Goal: Transaction & Acquisition: Obtain resource

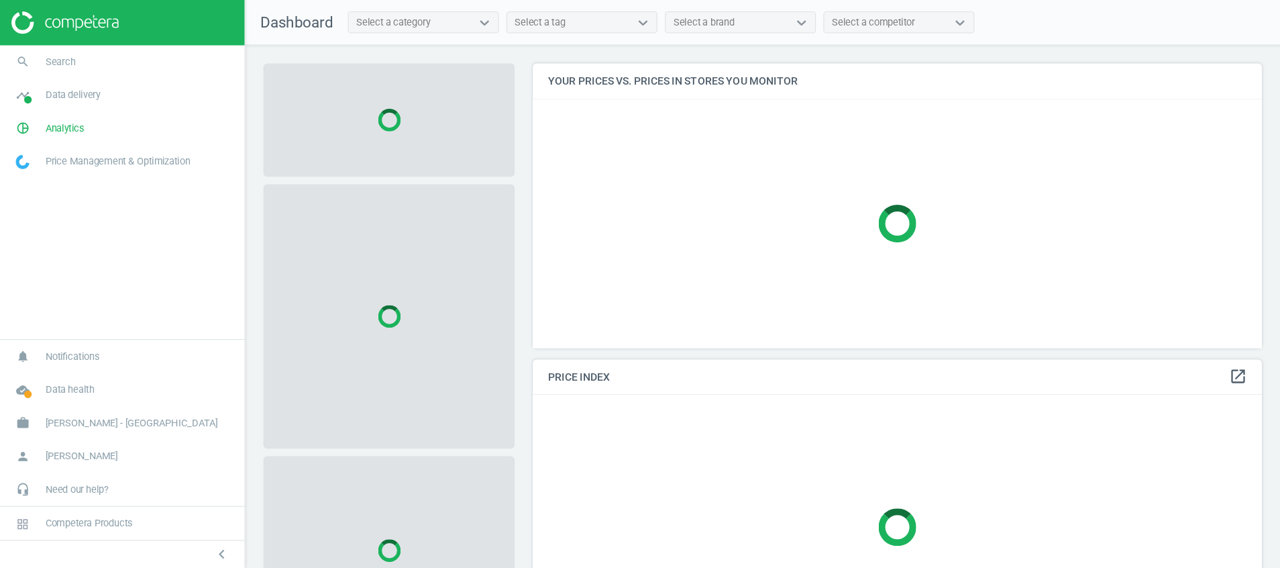
scroll to position [280, 662]
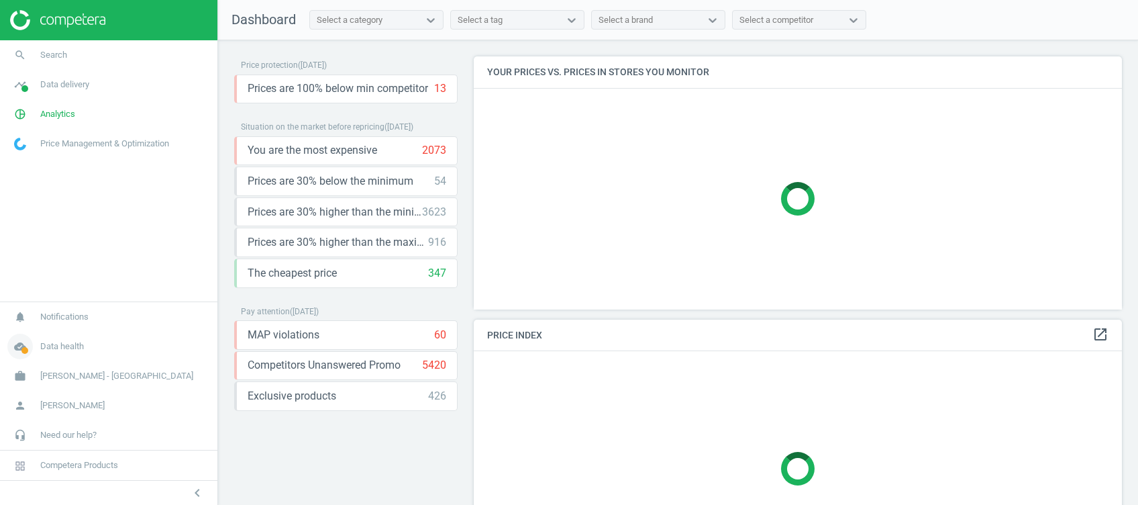
click at [29, 343] on icon "cloud_done" at bounding box center [19, 345] width 25 height 25
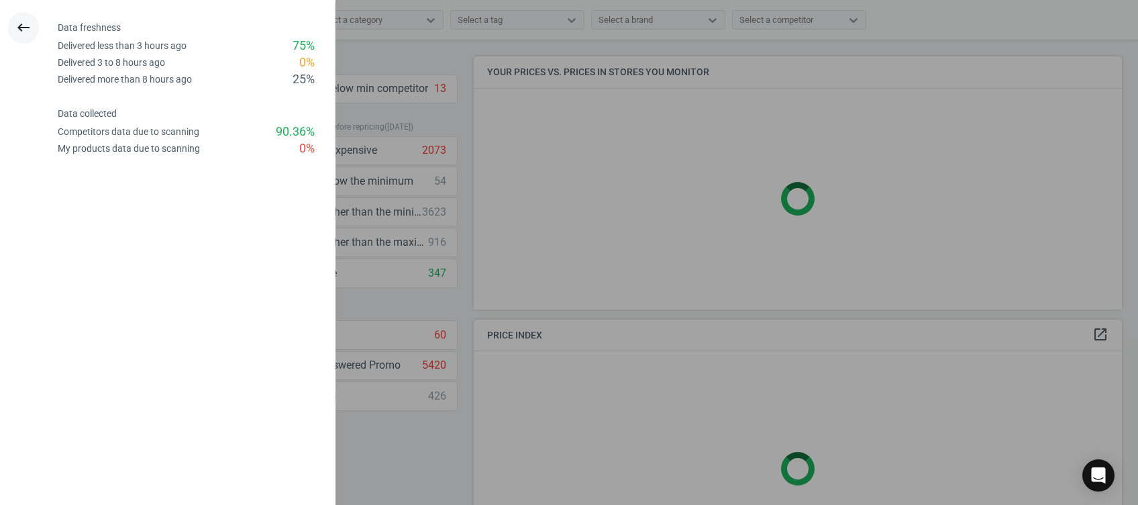
click at [23, 32] on icon "keyboard_backspace" at bounding box center [23, 27] width 16 height 16
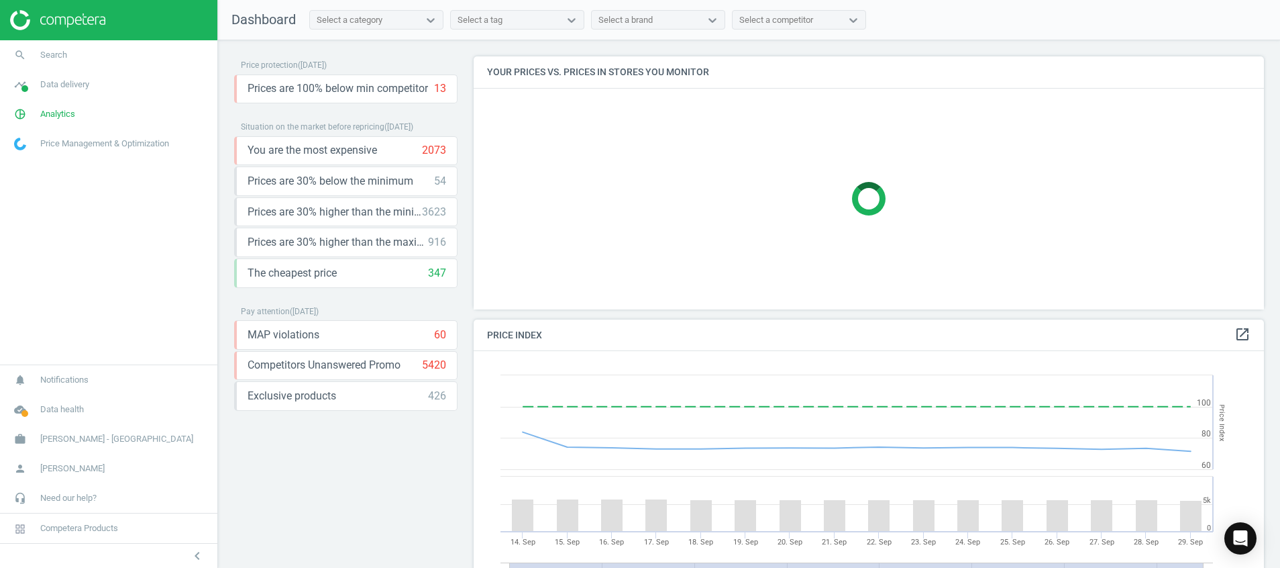
scroll to position [354, 0]
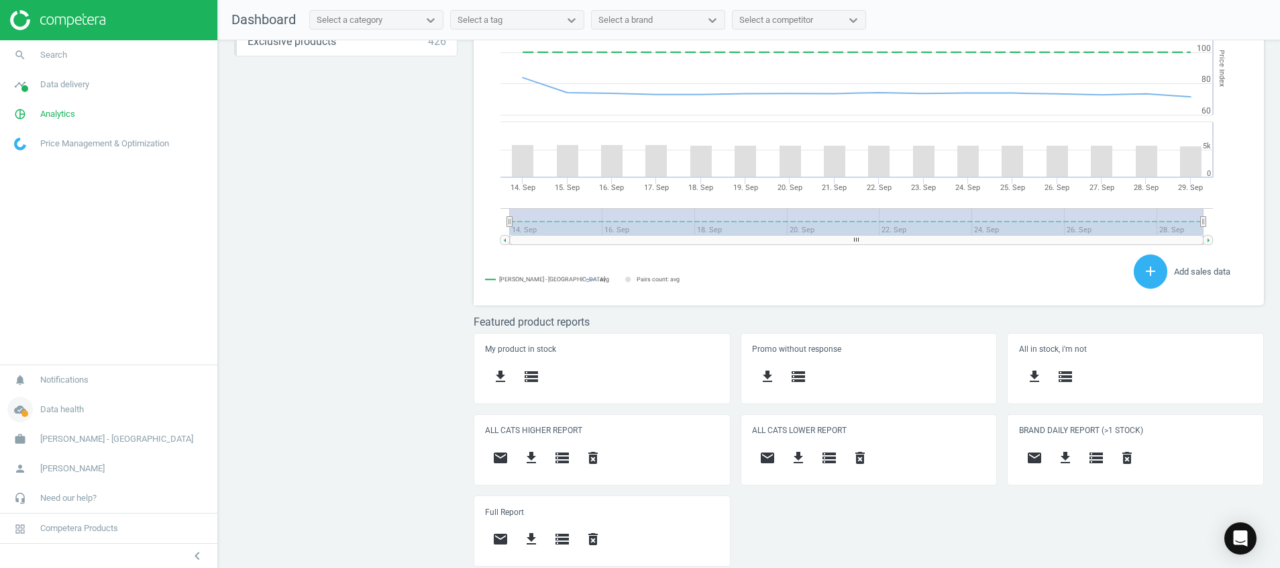
click at [21, 412] on icon "cloud_done" at bounding box center [19, 409] width 25 height 25
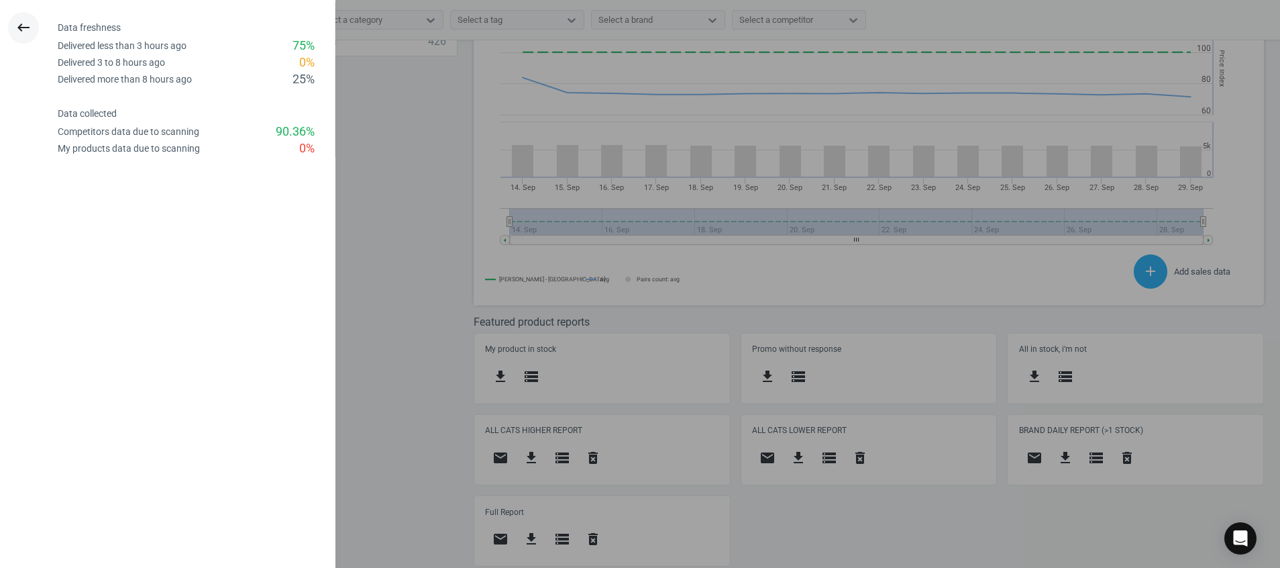
scroll to position [293, 802]
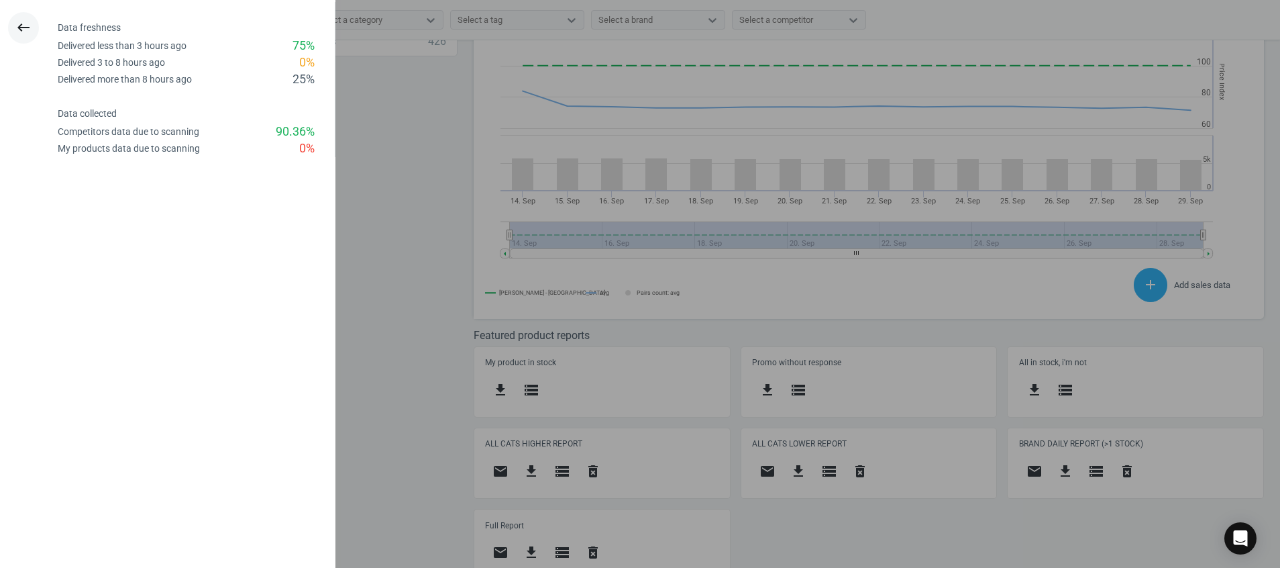
click at [11, 25] on button "keyboard_backspace" at bounding box center [23, 28] width 31 height 32
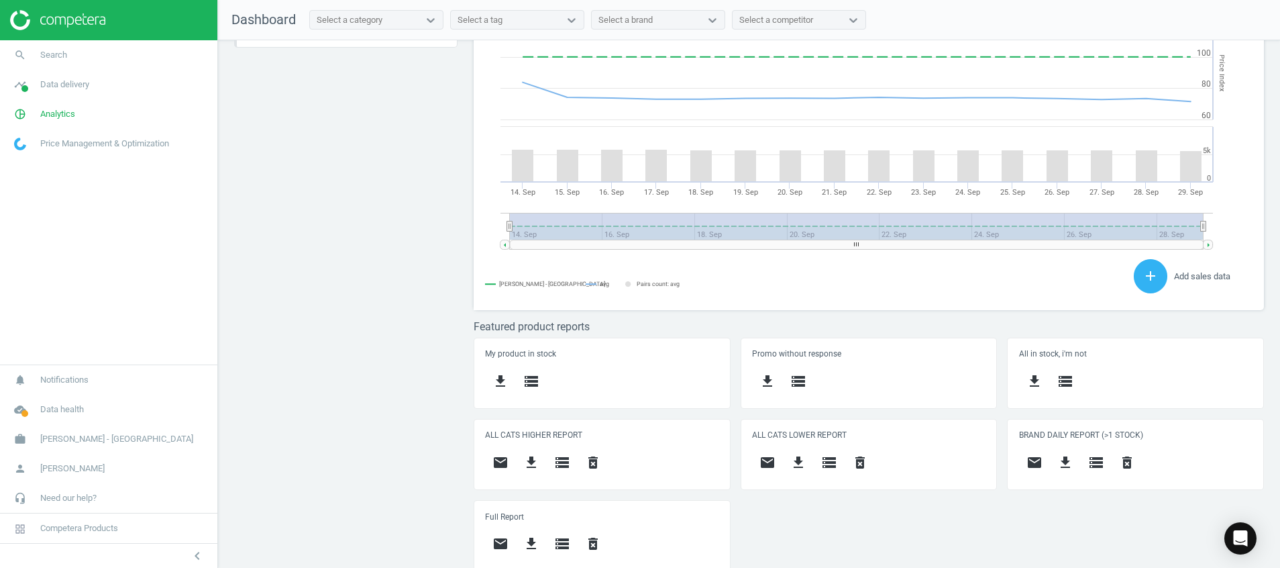
scroll to position [368, 0]
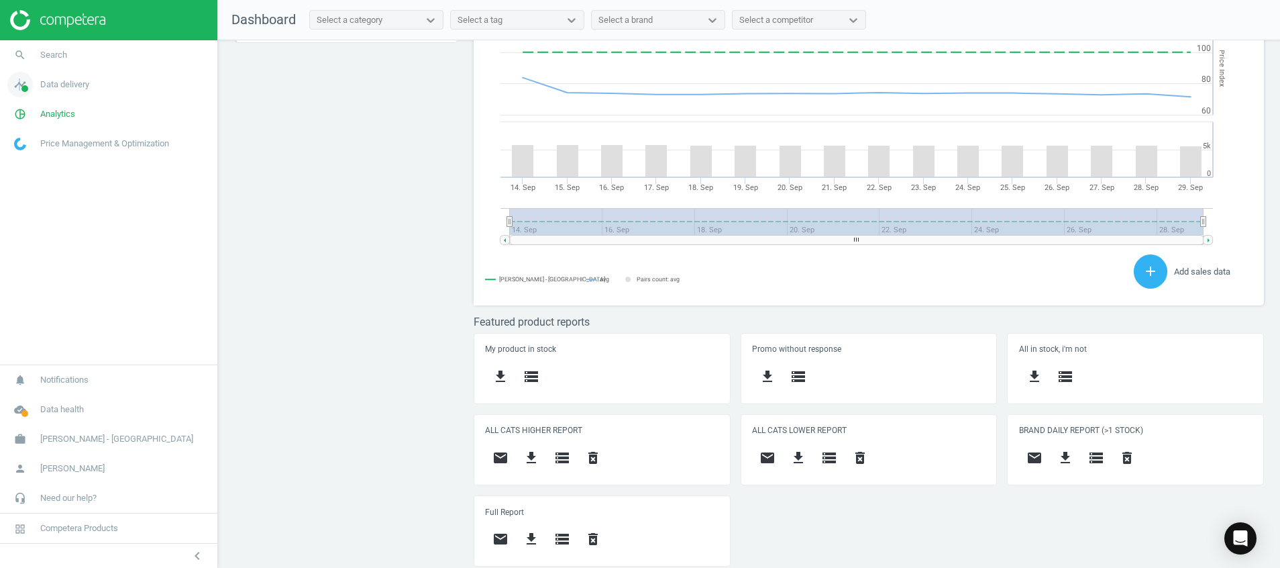
click at [20, 84] on icon "timeline" at bounding box center [19, 84] width 25 height 25
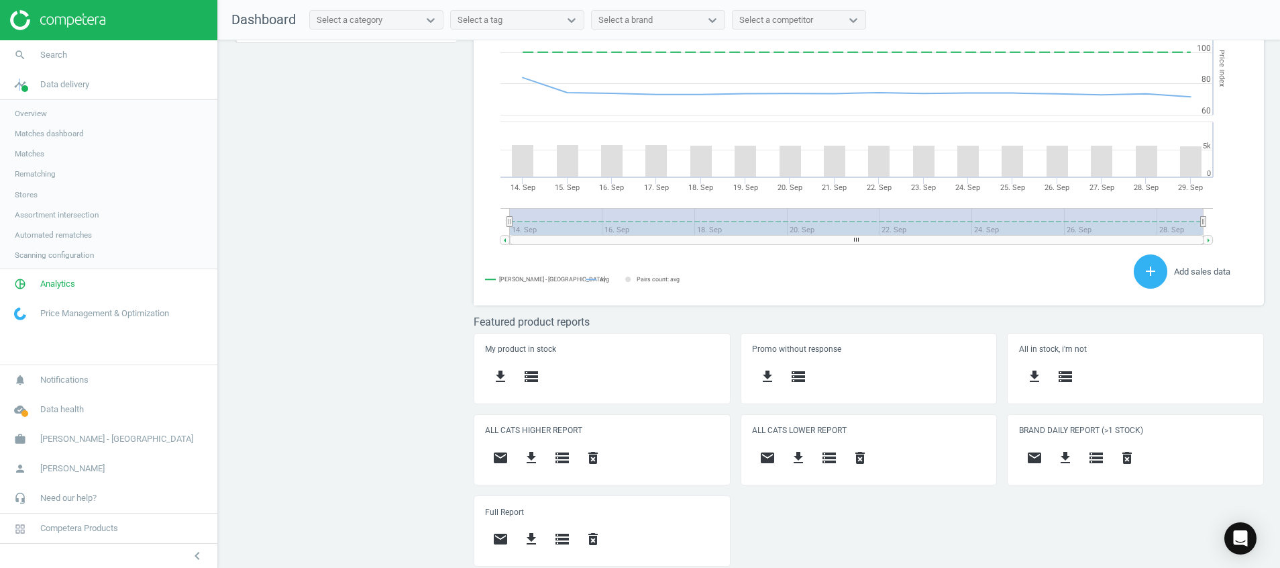
drag, startPoint x: 20, startPoint y: 84, endPoint x: 17, endPoint y: 193, distance: 109.4
click at [17, 193] on span "Stores" at bounding box center [26, 194] width 23 height 11
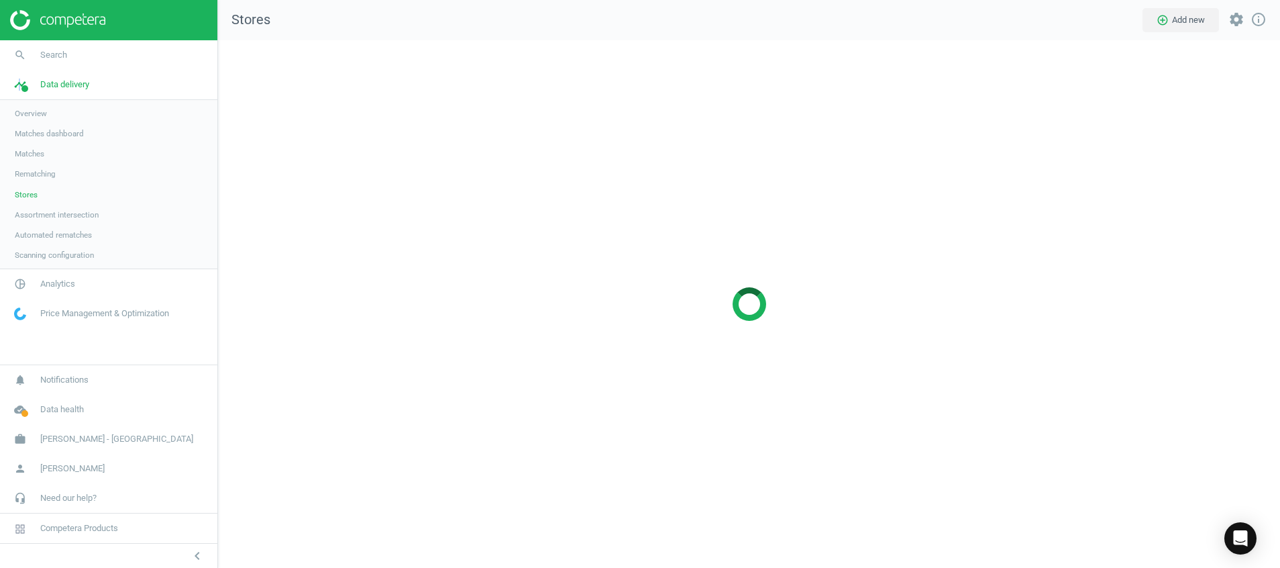
scroll to position [555, 1090]
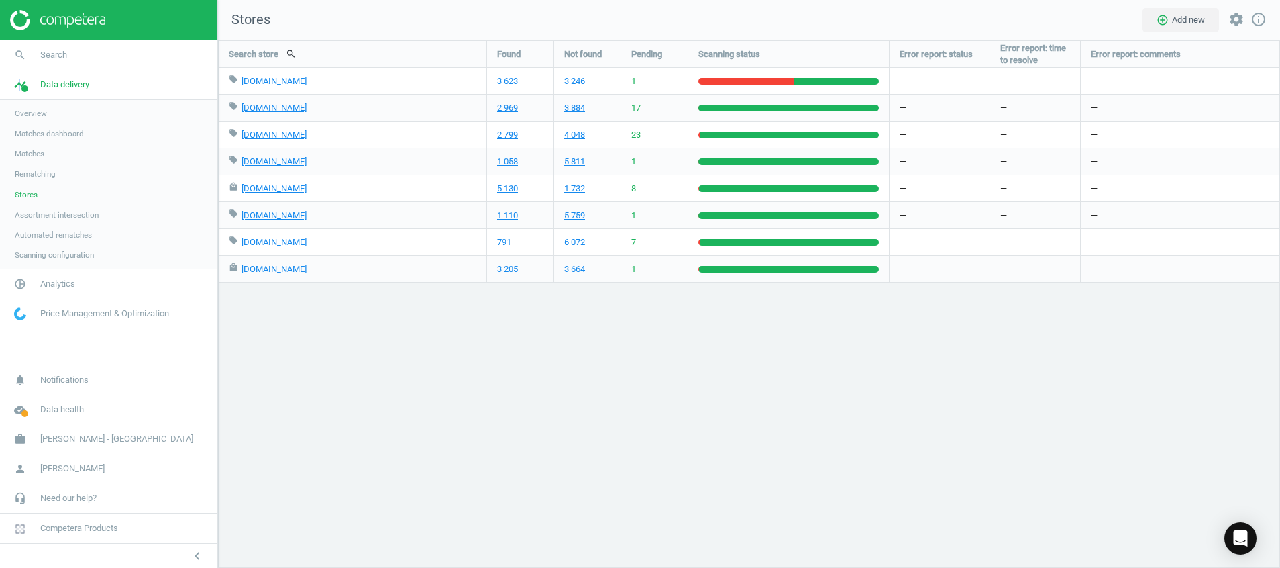
click at [69, 22] on img at bounding box center [57, 20] width 95 height 20
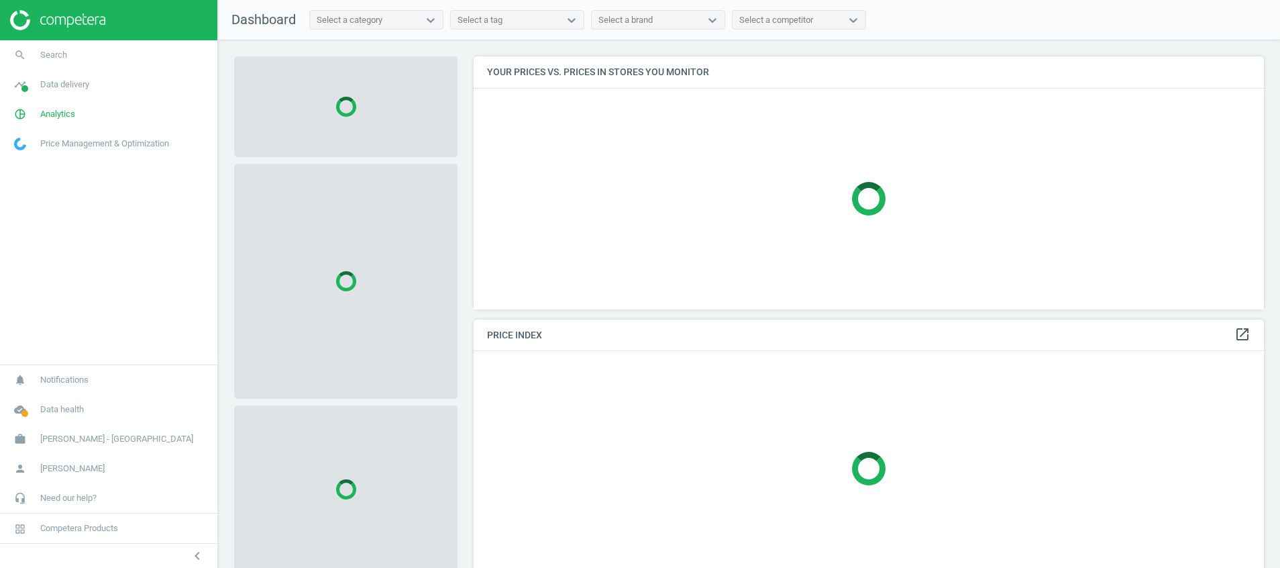
scroll to position [284, 806]
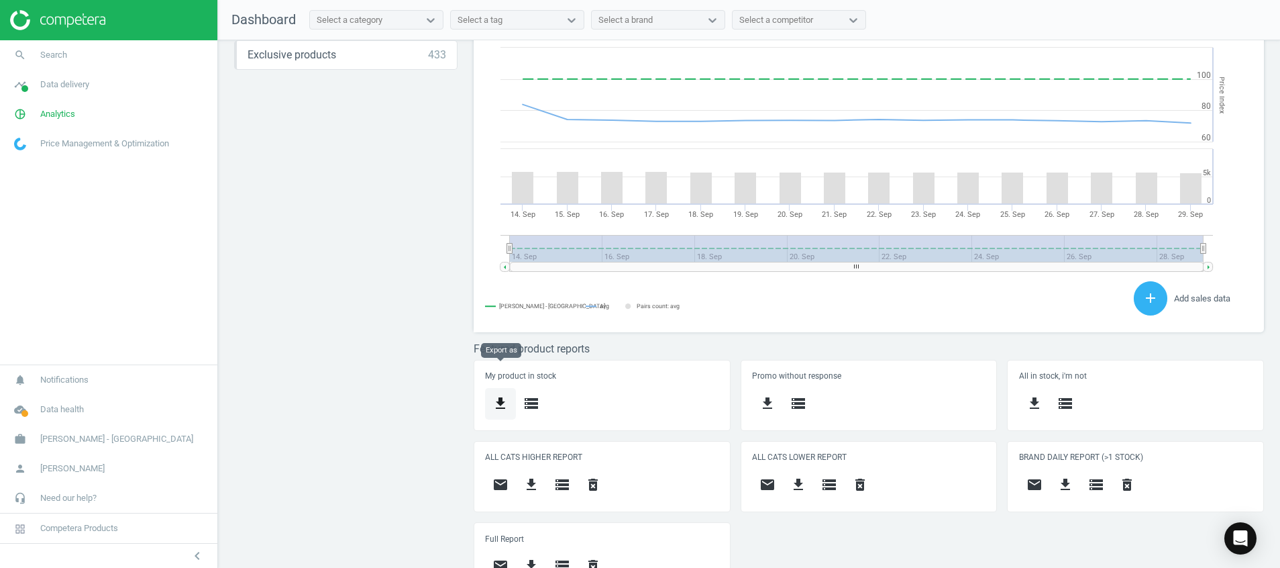
scroll to position [368, 0]
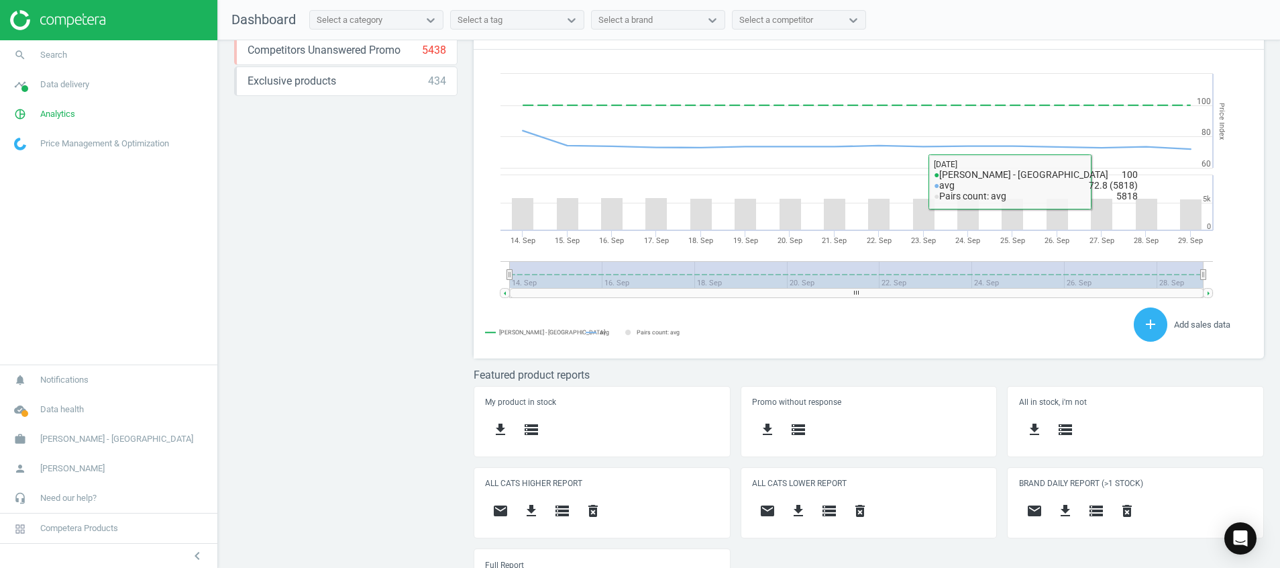
scroll to position [368, 0]
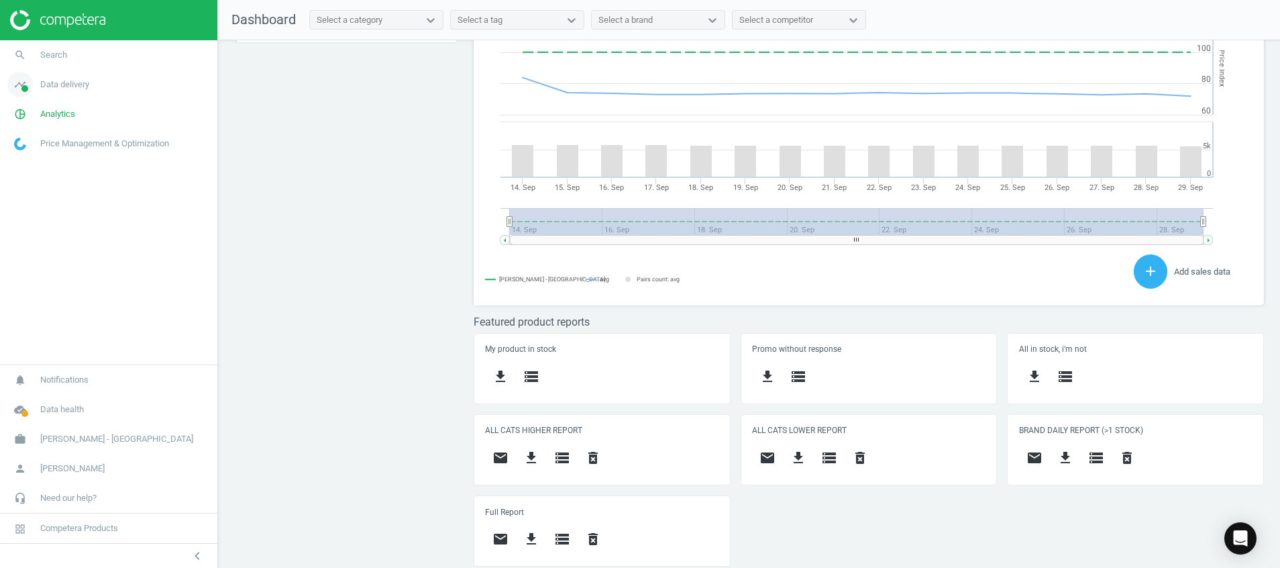
click at [25, 84] on icon "timeline" at bounding box center [19, 84] width 25 height 25
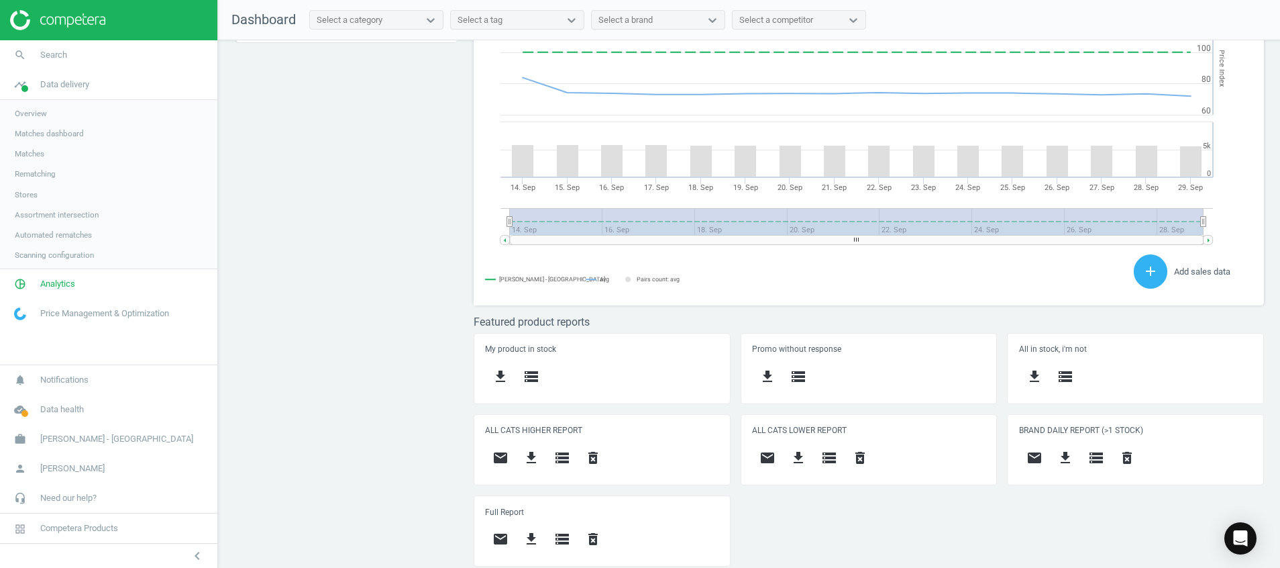
click at [21, 197] on span "Stores" at bounding box center [26, 194] width 23 height 11
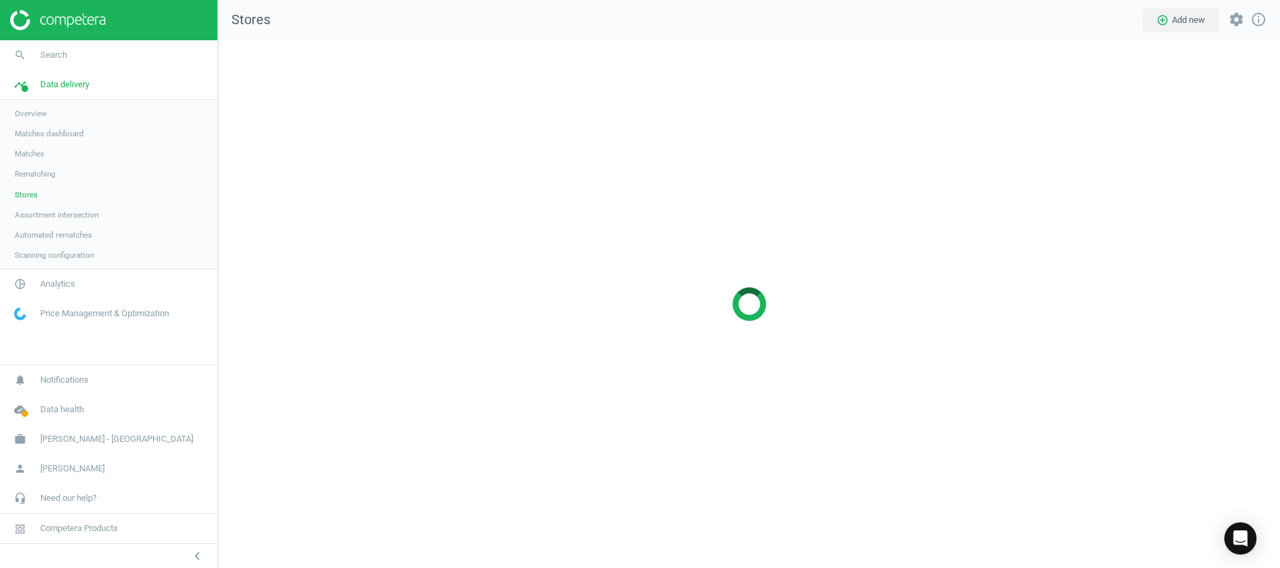
scroll to position [559, 1094]
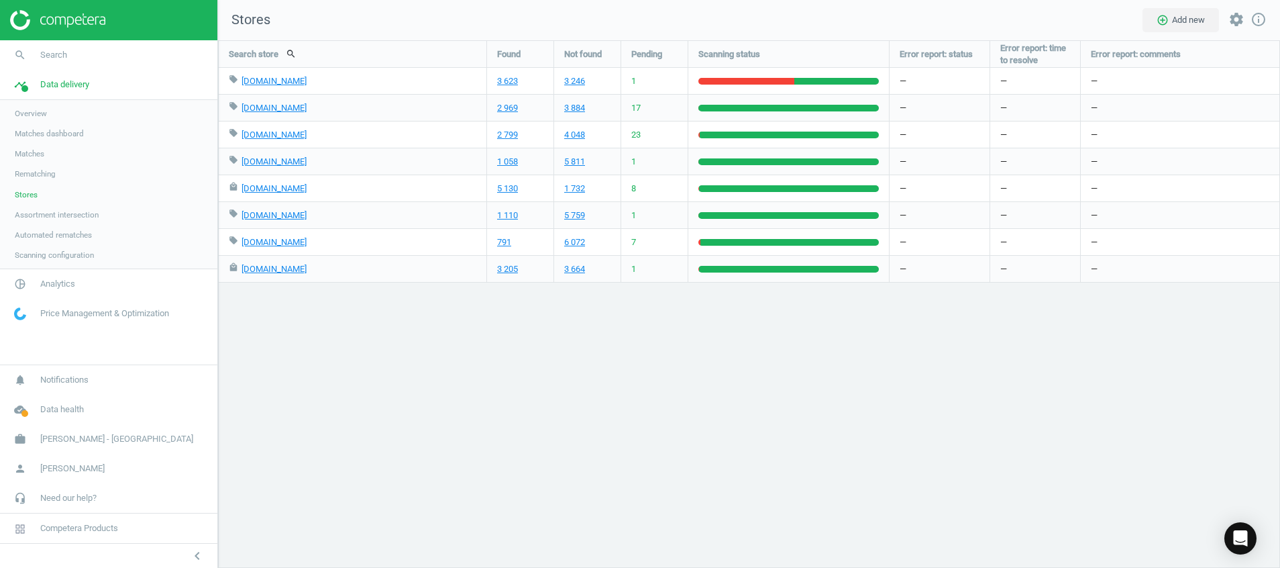
click at [435, 378] on div "Search store search Found Not found Pending Scanning status Error report: statu…" at bounding box center [749, 303] width 1062 height 527
click at [58, 24] on img at bounding box center [57, 20] width 95 height 20
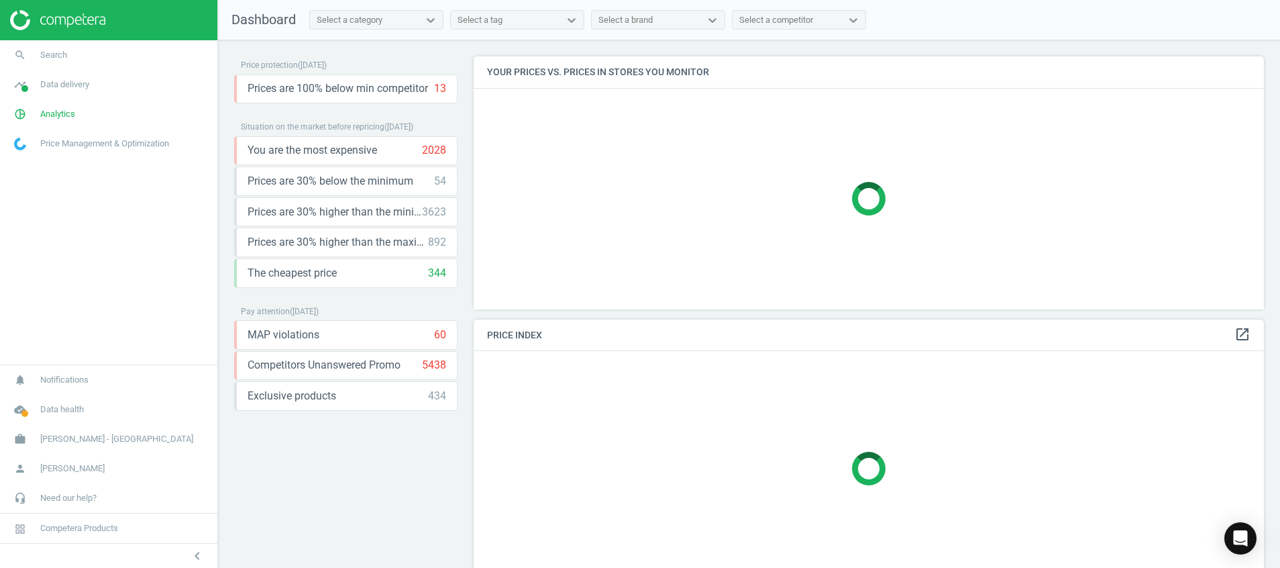
scroll to position [280, 0]
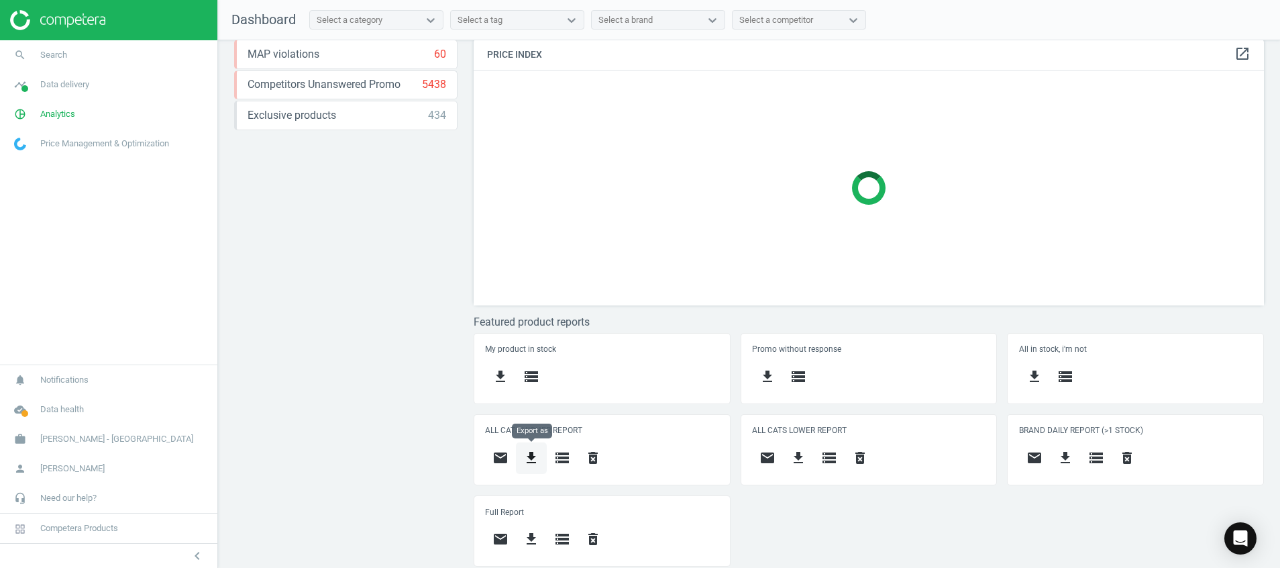
click at [533, 460] on icon "get_app" at bounding box center [531, 458] width 16 height 16
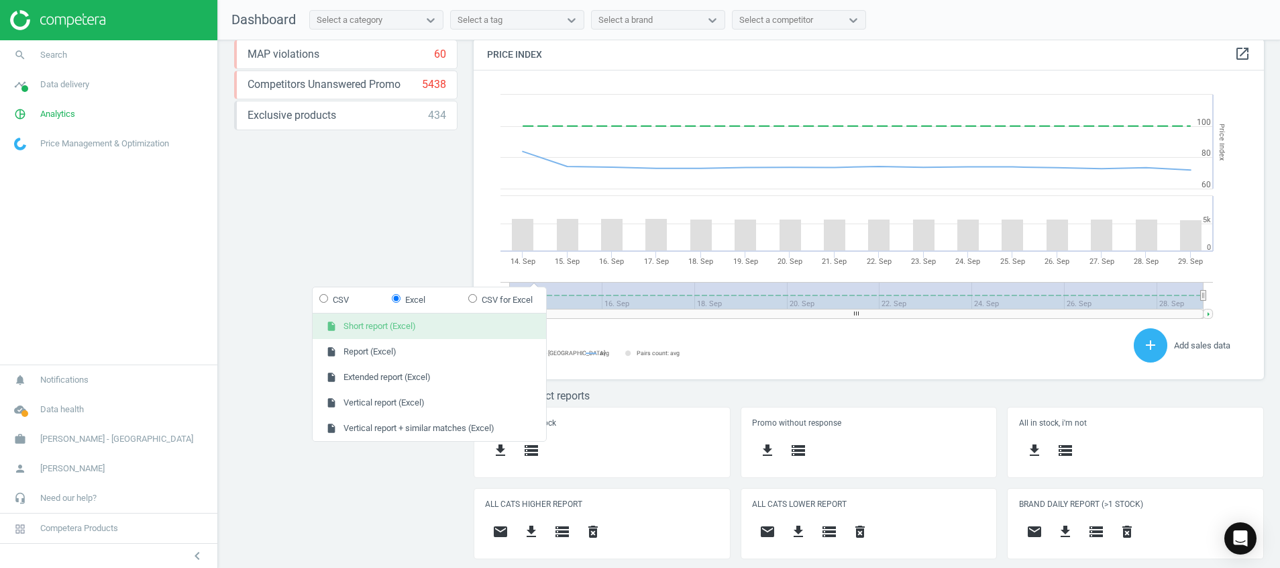
scroll to position [340, 806]
click at [377, 319] on button "insert_drive_file Short report (Excel)" at bounding box center [429, 325] width 233 height 25
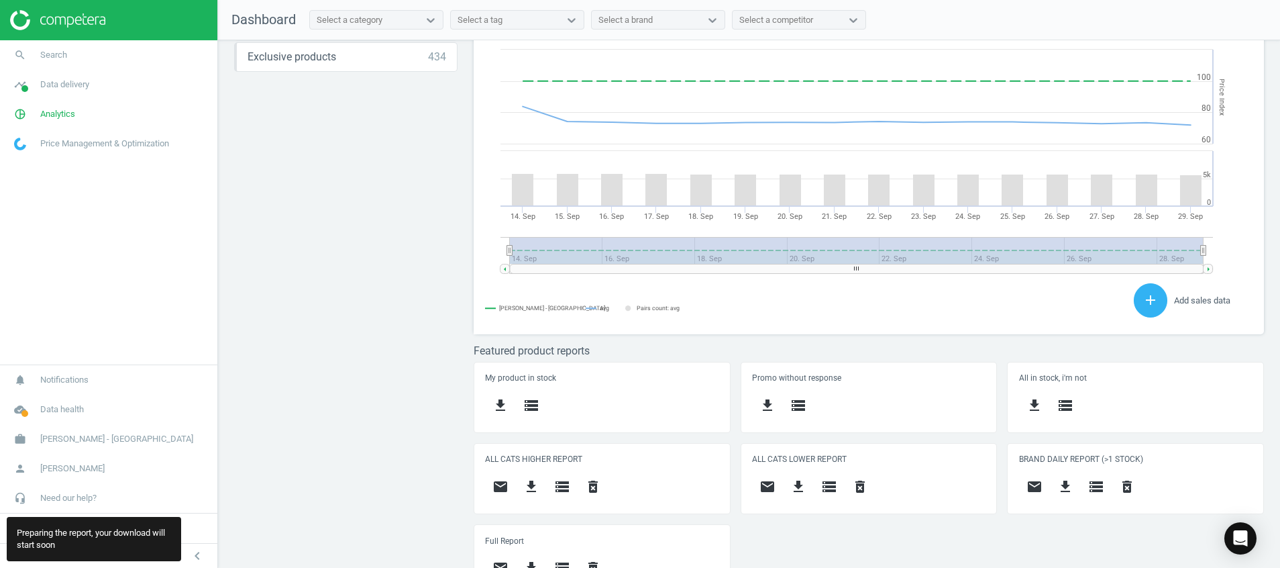
scroll to position [368, 0]
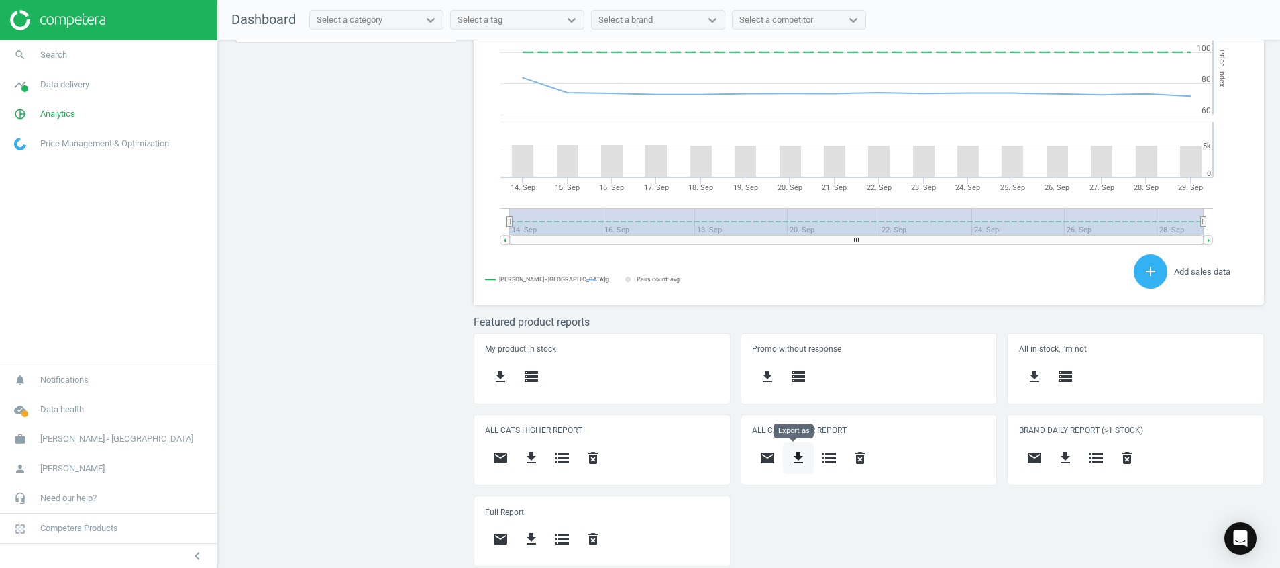
click at [794, 448] on button "get_app" at bounding box center [798, 458] width 31 height 32
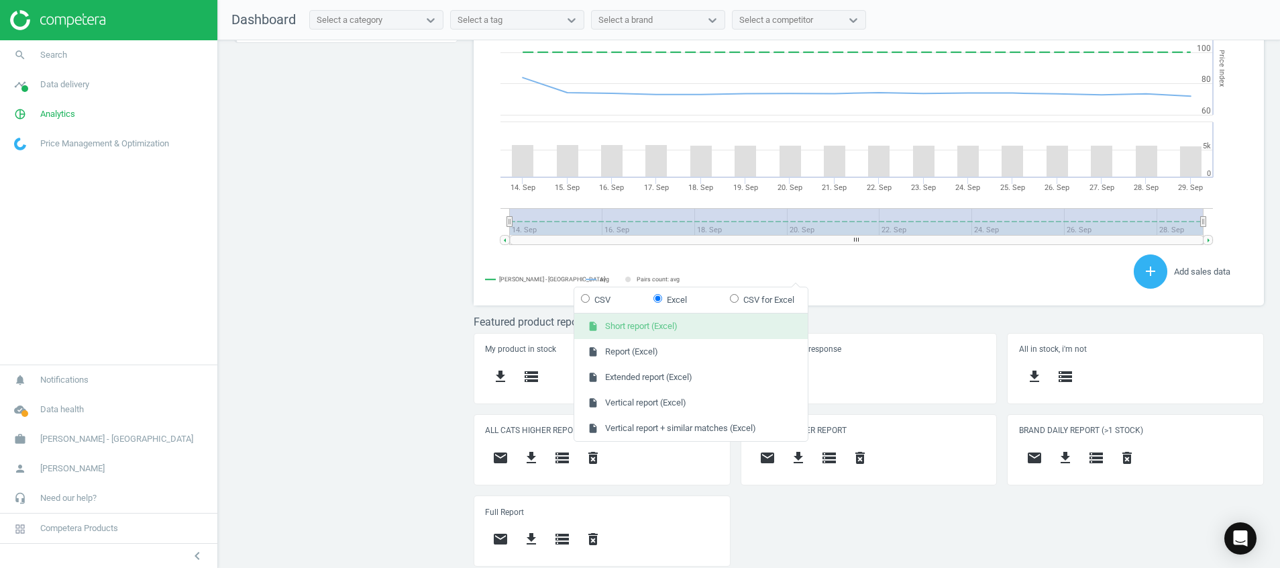
click at [710, 321] on button "insert_drive_file Short report (Excel)" at bounding box center [690, 325] width 233 height 25
